Goal: Transaction & Acquisition: Purchase product/service

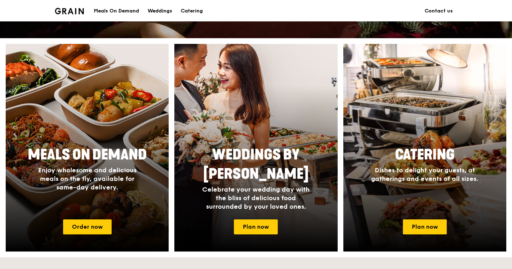
scroll to position [245, 0]
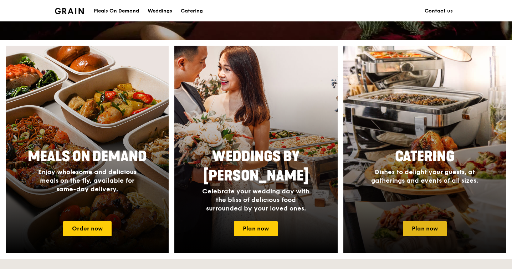
click at [425, 228] on link "Plan now" at bounding box center [425, 228] width 44 height 15
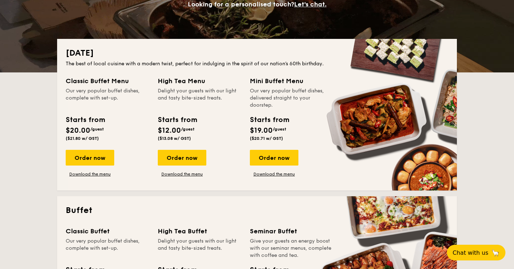
scroll to position [128, 0]
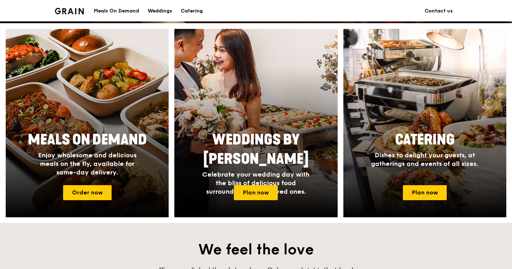
scroll to position [264, 0]
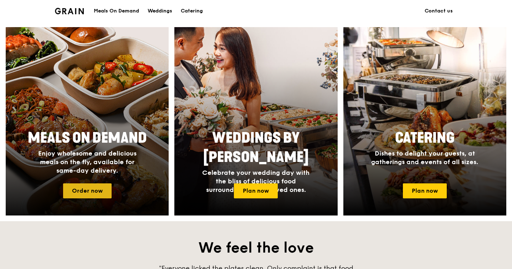
click at [94, 195] on link "Order now" at bounding box center [87, 190] width 49 height 15
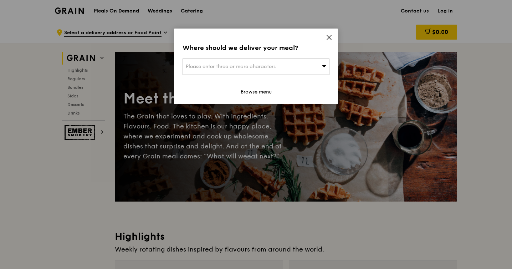
click at [329, 36] on icon at bounding box center [329, 37] width 6 height 6
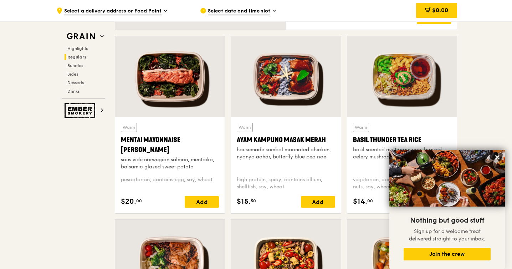
scroll to position [644, 0]
